Goal: Navigation & Orientation: Find specific page/section

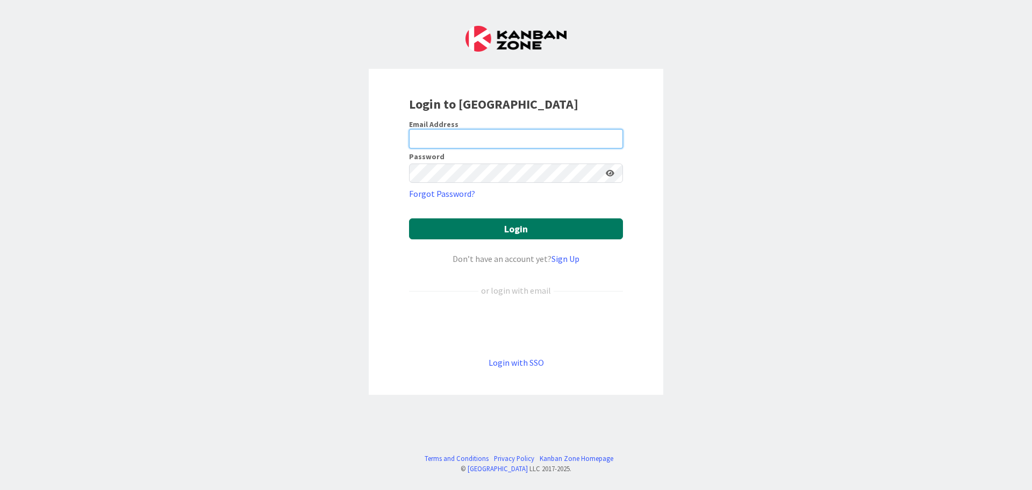
type input "[PERSON_NAME][EMAIL_ADDRESS][PERSON_NAME][DOMAIN_NAME]"
click at [515, 229] on button "Login" at bounding box center [516, 228] width 214 height 21
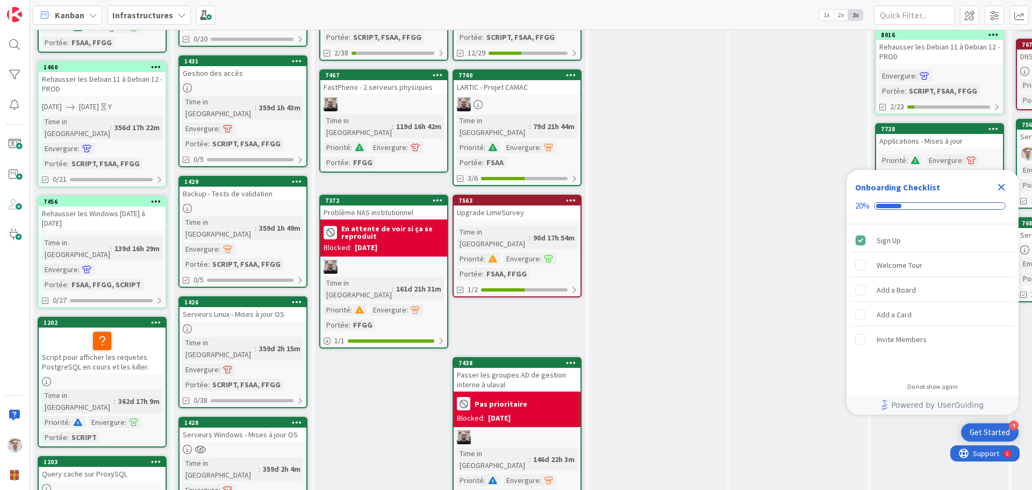
scroll to position [94, 0]
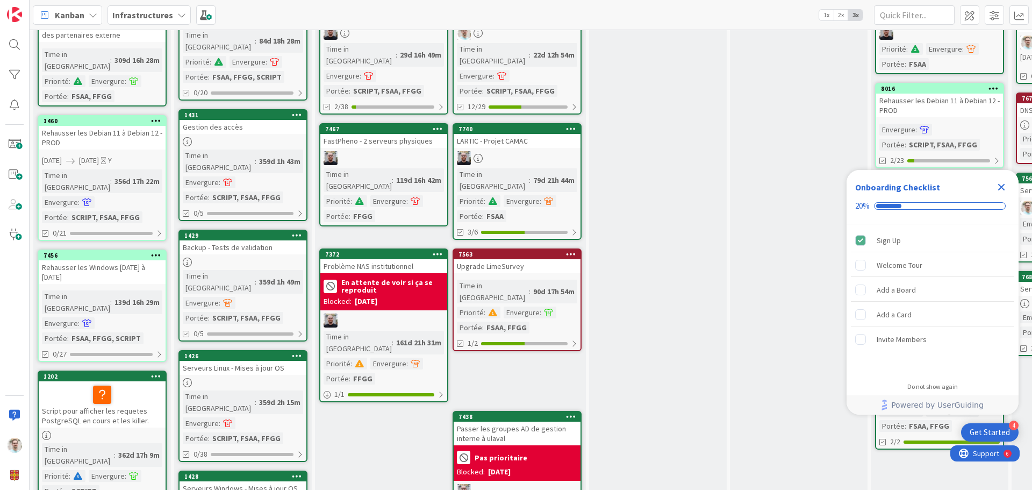
click at [552, 151] on div at bounding box center [517, 158] width 127 height 14
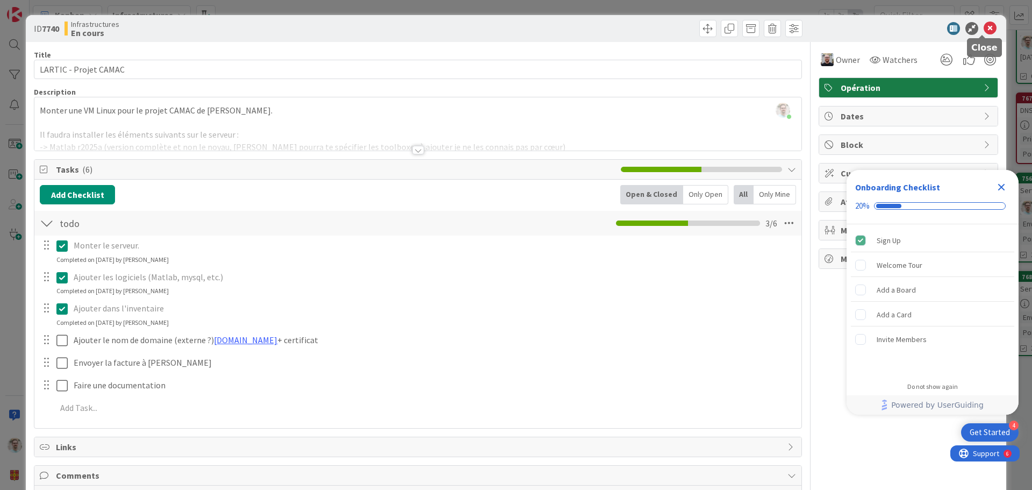
click at [984, 25] on icon at bounding box center [990, 28] width 13 height 13
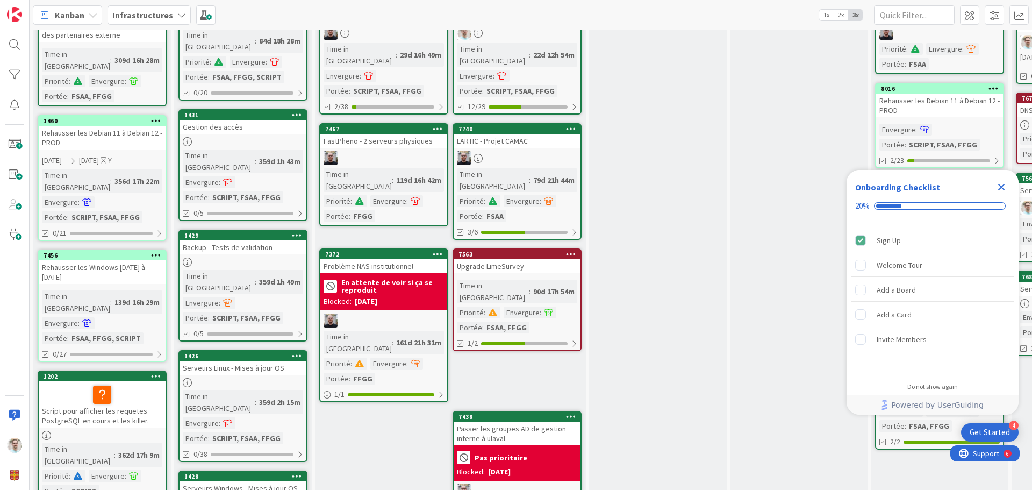
scroll to position [40, 0]
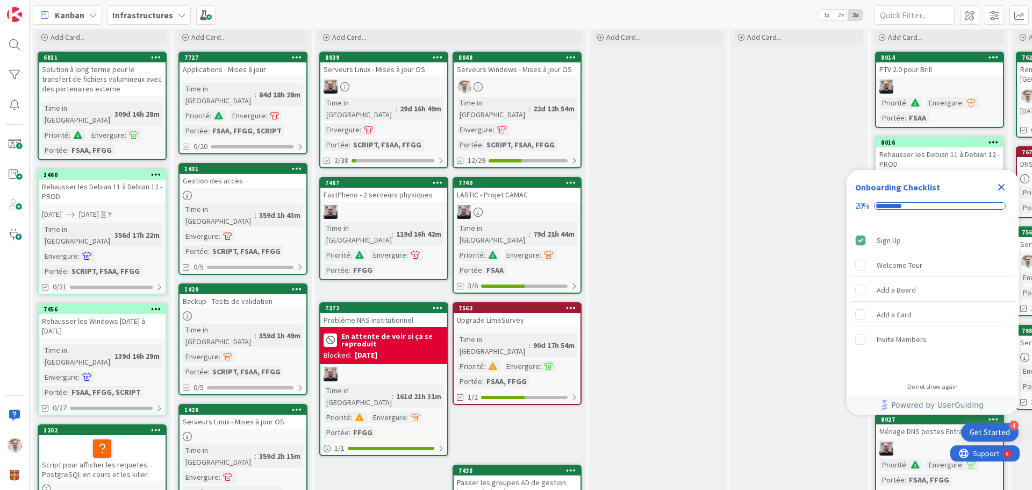
click at [539, 83] on div at bounding box center [517, 87] width 127 height 14
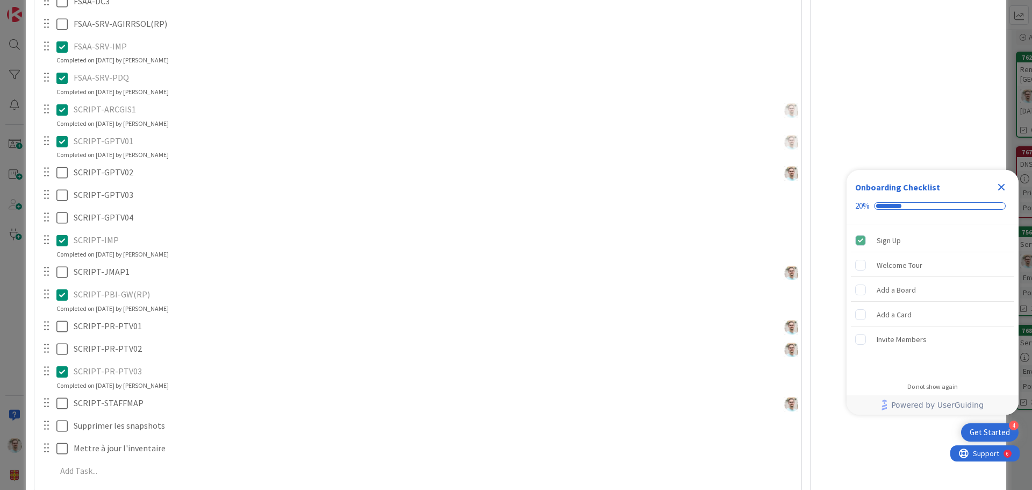
scroll to position [591, 0]
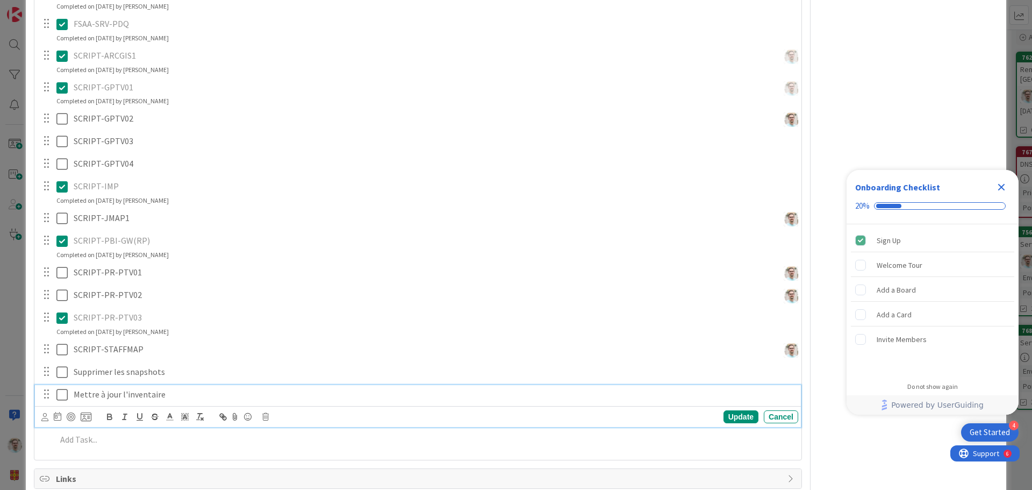
click at [66, 393] on icon at bounding box center [61, 394] width 11 height 13
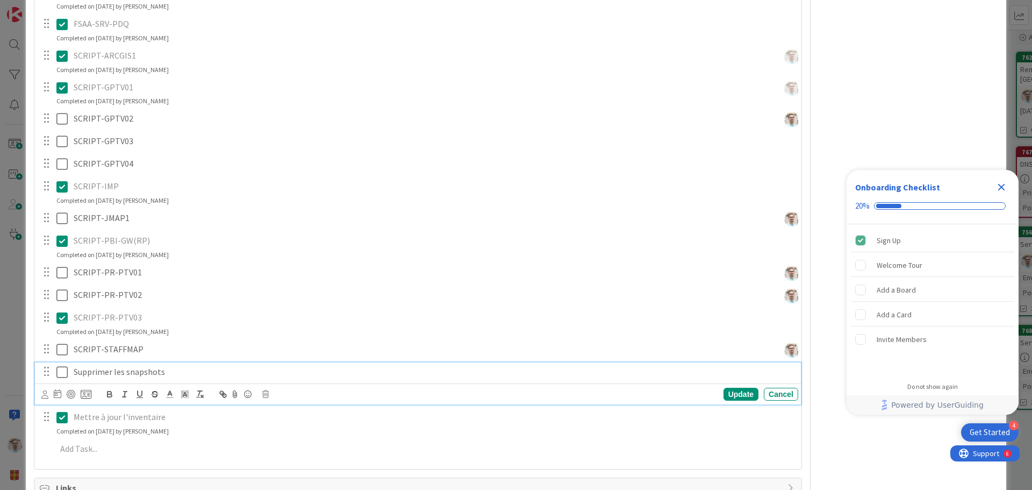
click at [68, 372] on icon at bounding box center [61, 372] width 11 height 13
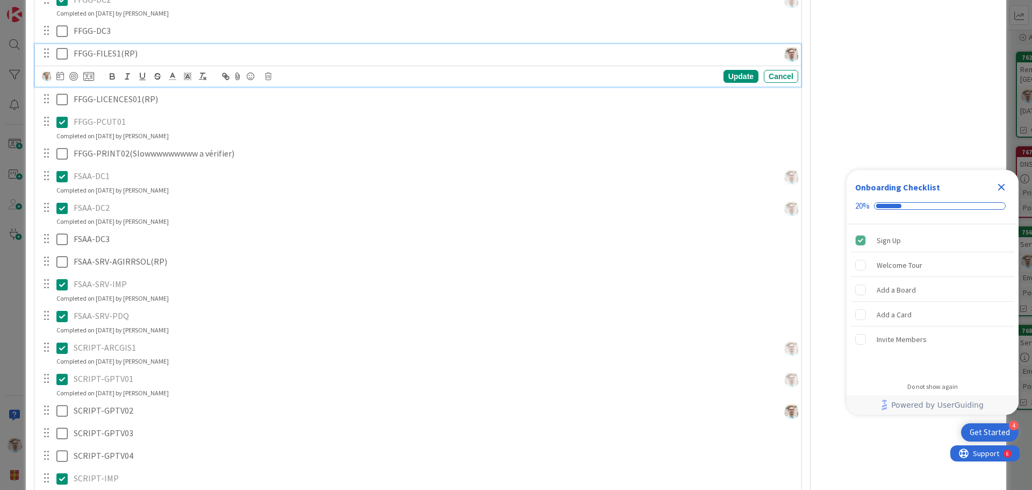
drag, startPoint x: 61, startPoint y: 54, endPoint x: 61, endPoint y: 61, distance: 7.0
click at [61, 54] on icon at bounding box center [61, 53] width 11 height 13
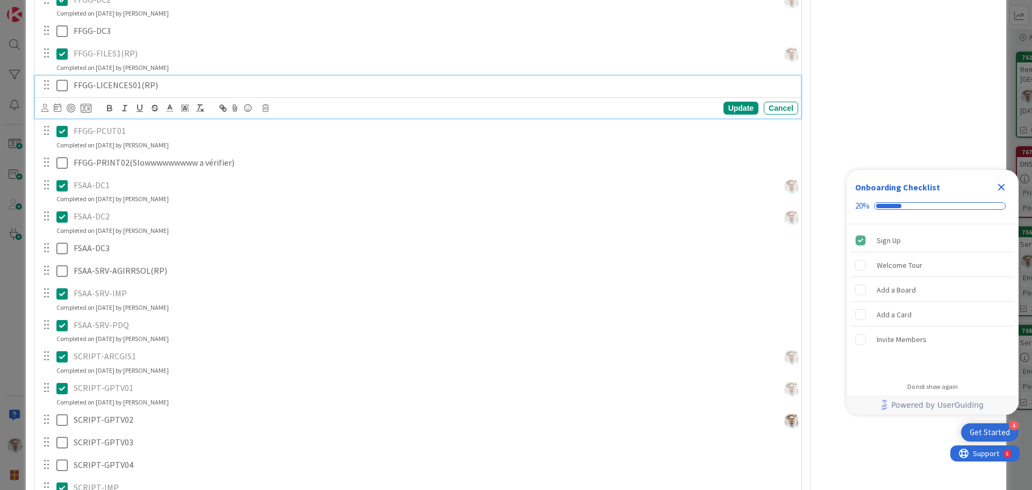
click at [62, 83] on icon at bounding box center [61, 85] width 11 height 13
